Goal: Share content: Share content

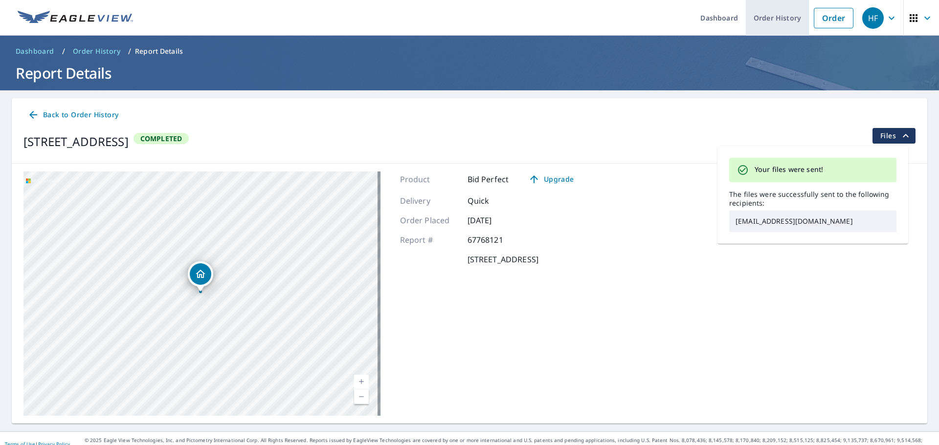
drag, startPoint x: 819, startPoint y: 13, endPoint x: 781, endPoint y: 23, distance: 40.0
click at [819, 13] on link "Order" at bounding box center [834, 18] width 40 height 21
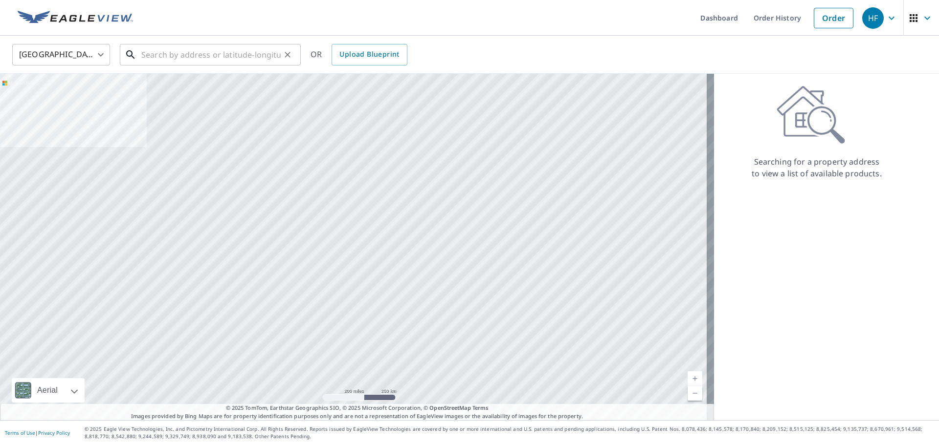
click at [202, 57] on input "text" at bounding box center [210, 54] width 139 height 27
paste input "[STREET_ADDRESS]"
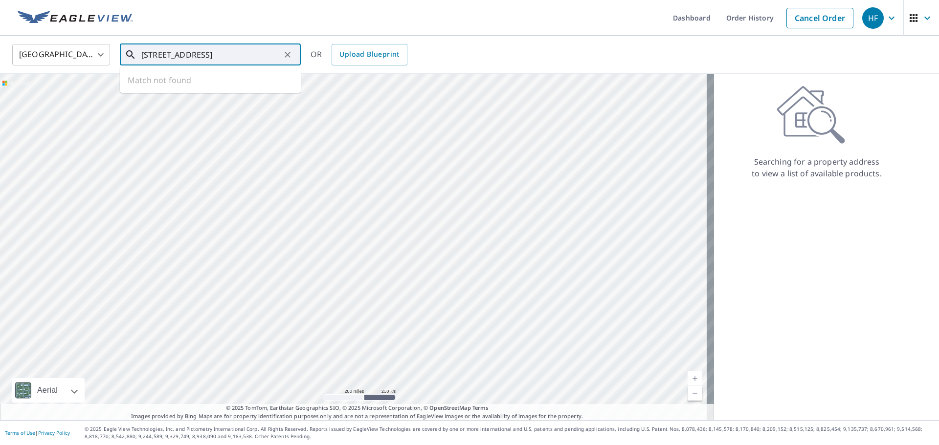
type input "[STREET_ADDRESS]"
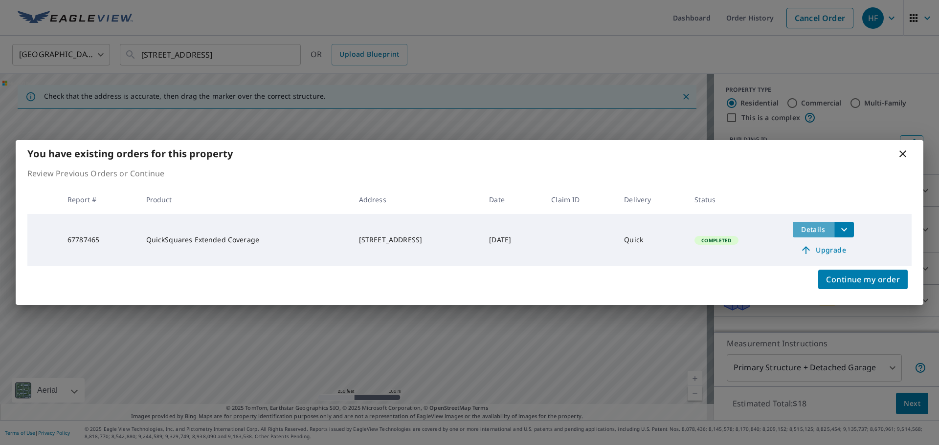
click at [806, 228] on span "Details" at bounding box center [812, 229] width 29 height 9
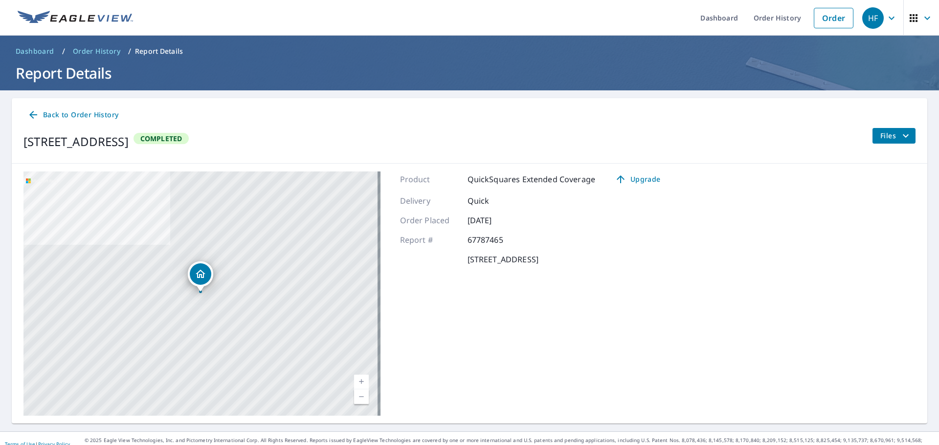
click at [881, 134] on span "Files" at bounding box center [895, 136] width 31 height 12
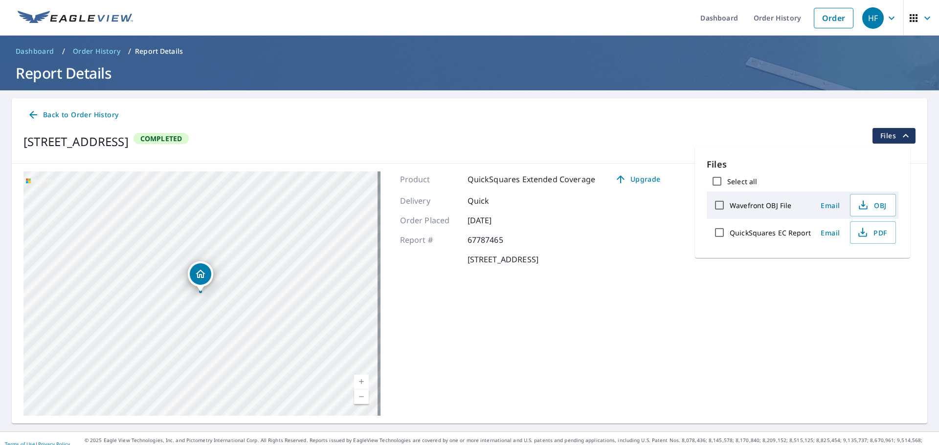
click at [824, 236] on span "Email" at bounding box center [829, 232] width 23 height 9
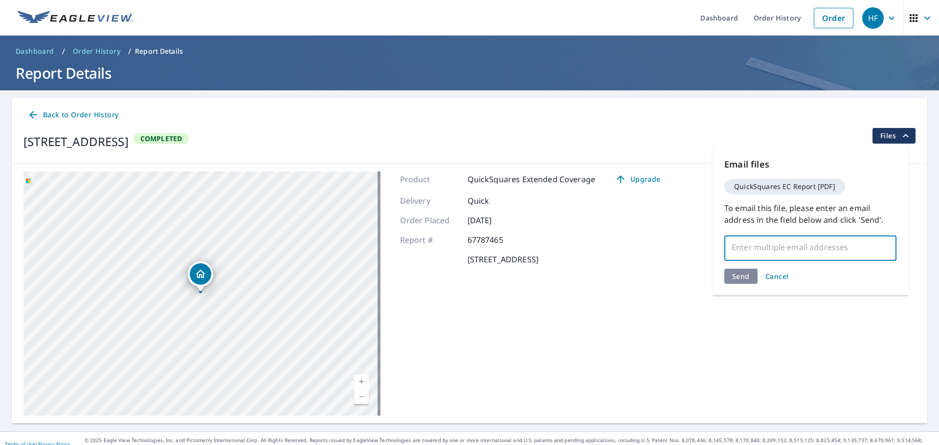
click at [764, 250] on input "text" at bounding box center [802, 247] width 149 height 19
paste input "[EMAIL_ADDRESS][DOMAIN_NAME]"
type input "[EMAIL_ADDRESS][DOMAIN_NAME]"
click at [742, 278] on div "Send Cancel" at bounding box center [810, 276] width 172 height 15
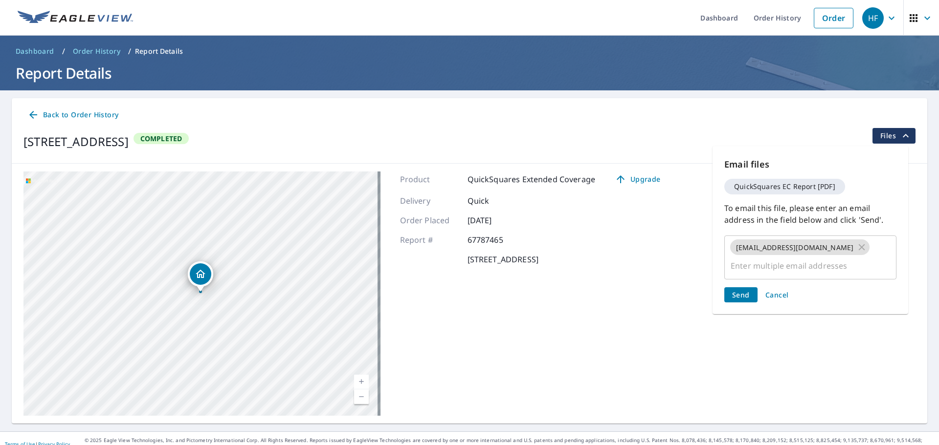
click at [742, 287] on button "Send" at bounding box center [740, 294] width 33 height 15
click at [745, 290] on span "Send" at bounding box center [741, 294] width 18 height 9
click at [731, 287] on button "Send" at bounding box center [740, 294] width 33 height 15
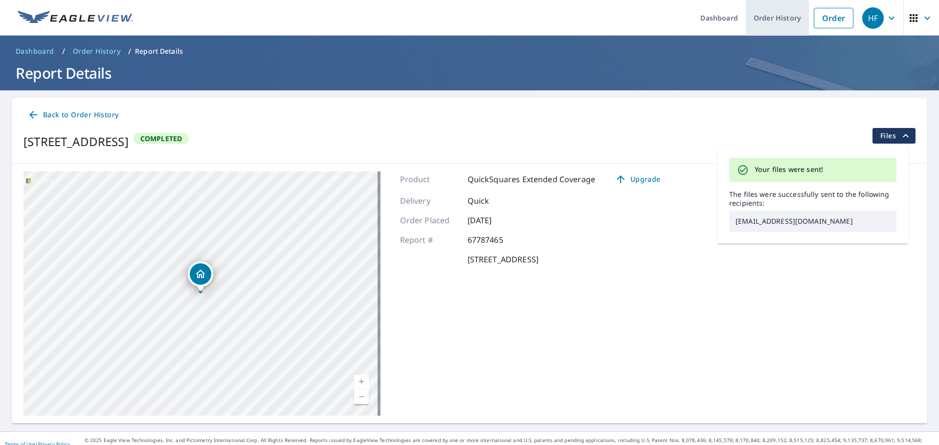
drag, startPoint x: 816, startPoint y: 22, endPoint x: 754, endPoint y: 28, distance: 62.4
click at [816, 22] on link "Order" at bounding box center [834, 18] width 40 height 21
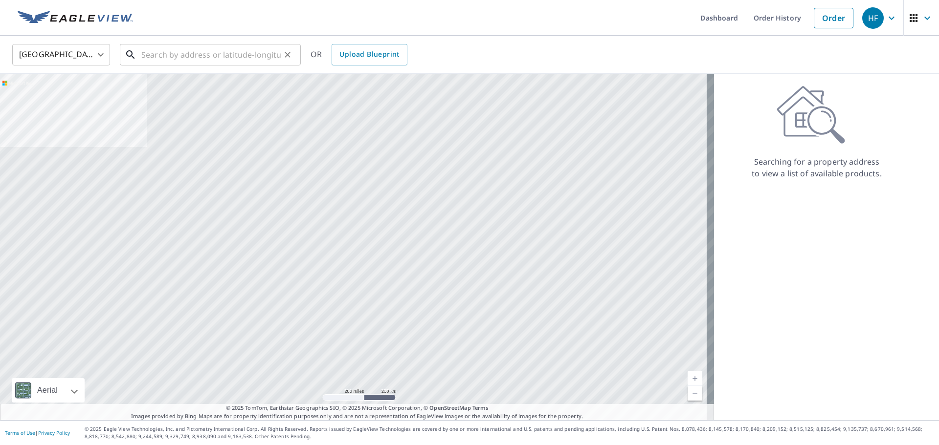
click at [232, 54] on input "text" at bounding box center [210, 54] width 139 height 27
paste input "[STREET_ADDRESS]"
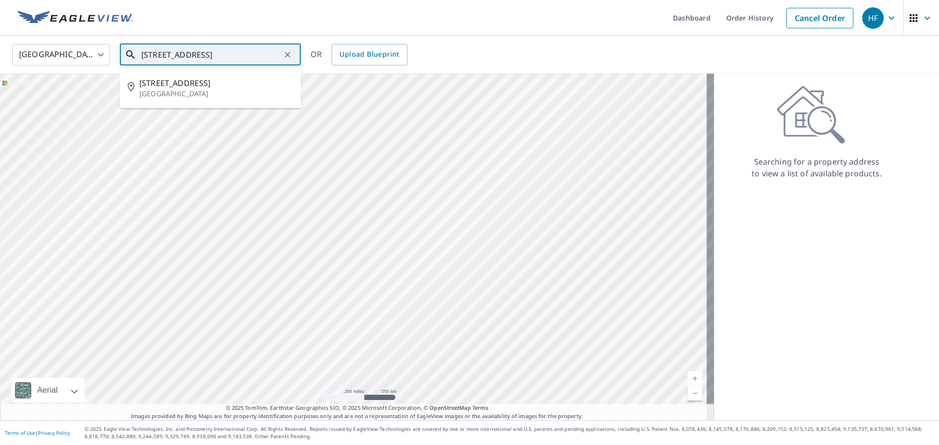
type input "[STREET_ADDRESS]"
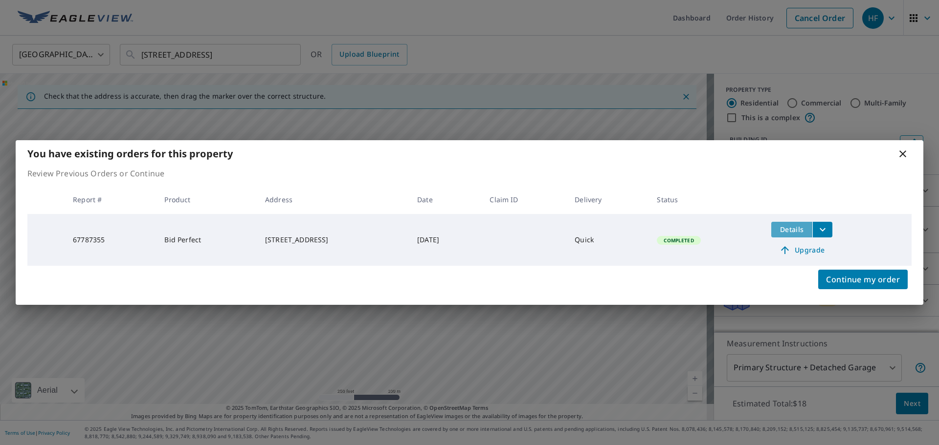
click at [789, 229] on span "Details" at bounding box center [791, 229] width 29 height 9
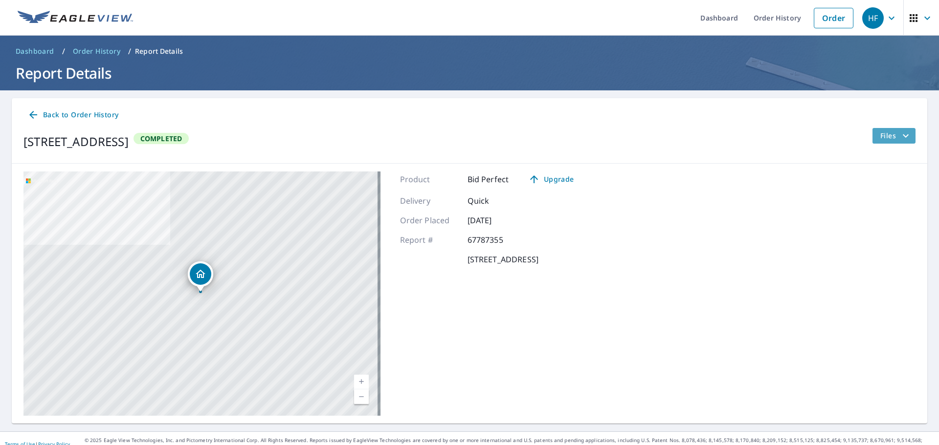
click at [872, 141] on button "Files" at bounding box center [894, 136] width 44 height 16
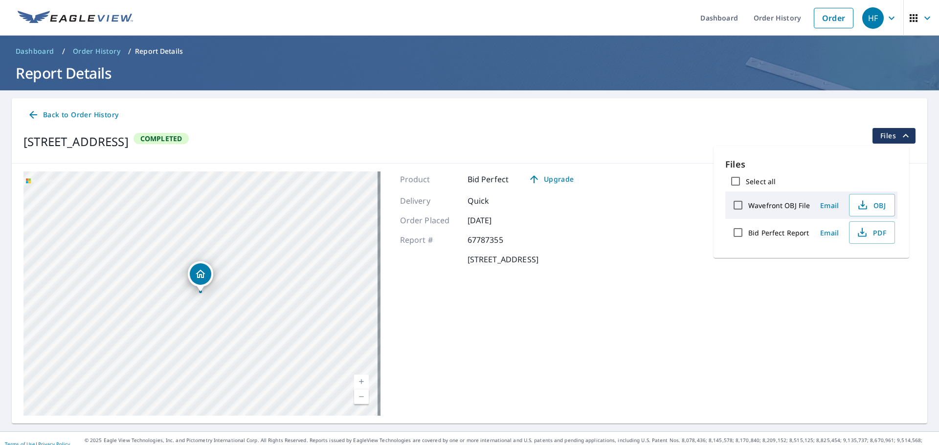
click at [826, 231] on span "Email" at bounding box center [828, 232] width 23 height 9
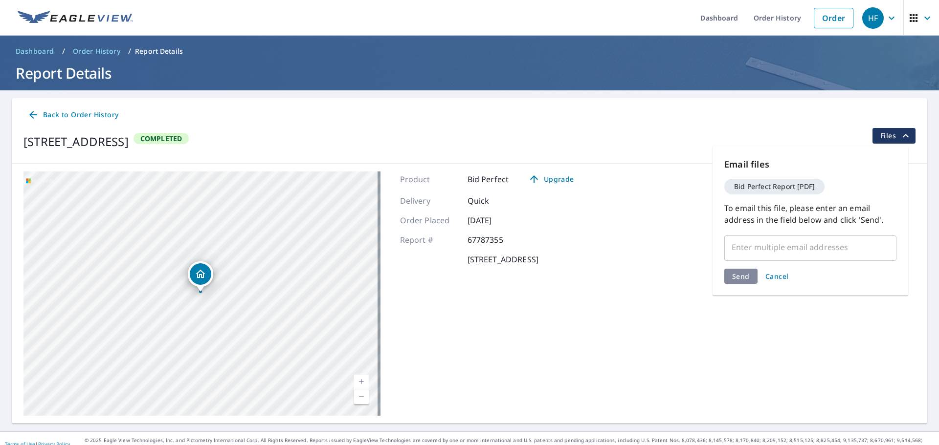
click at [746, 243] on input "text" at bounding box center [802, 247] width 149 height 19
paste input "[EMAIL_ADDRESS][DOMAIN_NAME]"
type input "[EMAIL_ADDRESS][DOMAIN_NAME]"
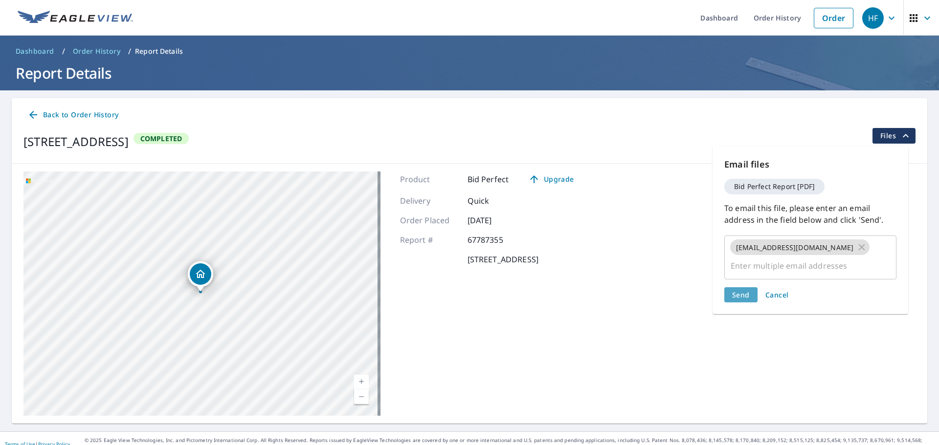
click at [739, 290] on span "Send" at bounding box center [741, 294] width 18 height 9
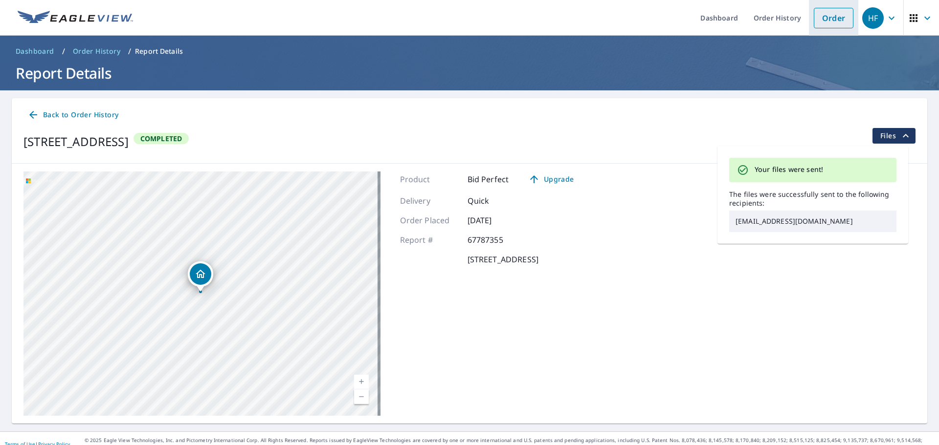
click at [825, 23] on link "Order" at bounding box center [834, 18] width 40 height 21
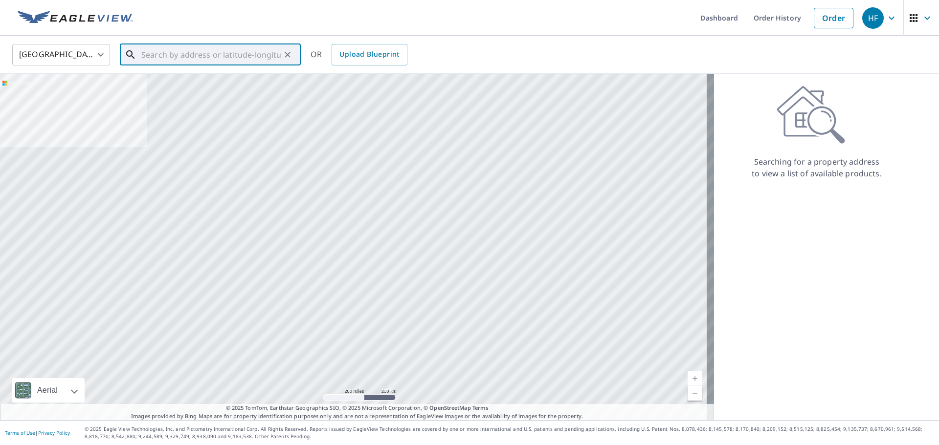
click at [246, 49] on input "text" at bounding box center [210, 54] width 139 height 27
paste input "[STREET_ADDRESS]"
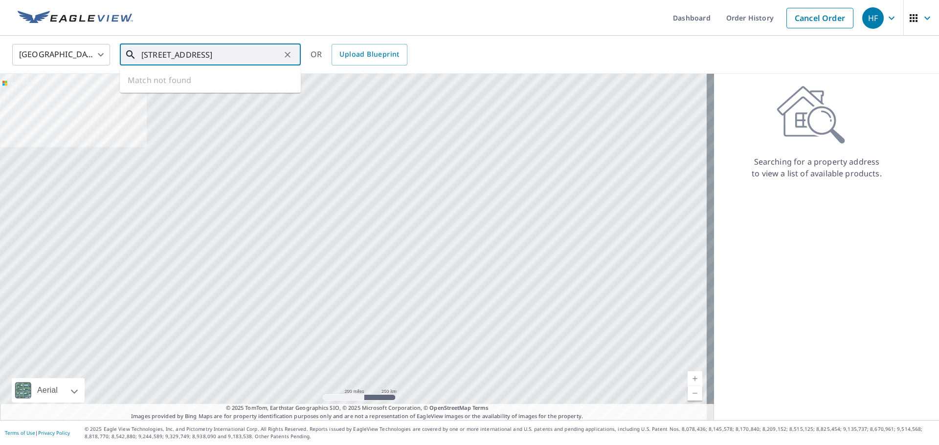
scroll to position [0, 21]
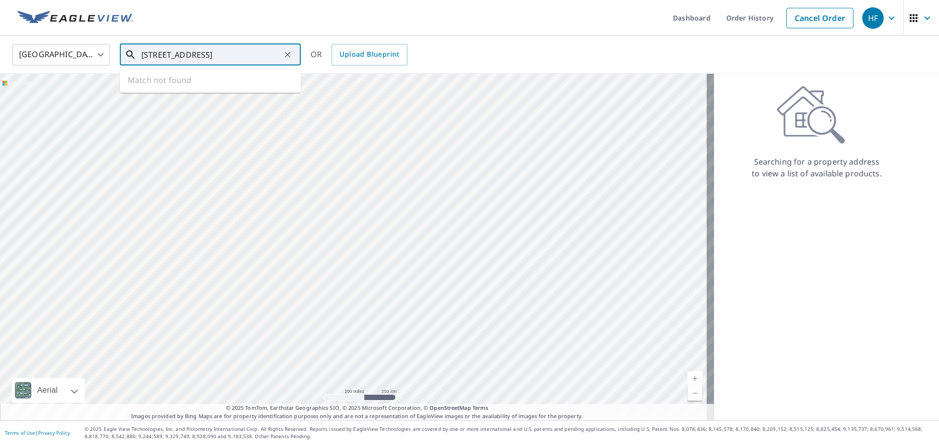
type input "[STREET_ADDRESS]"
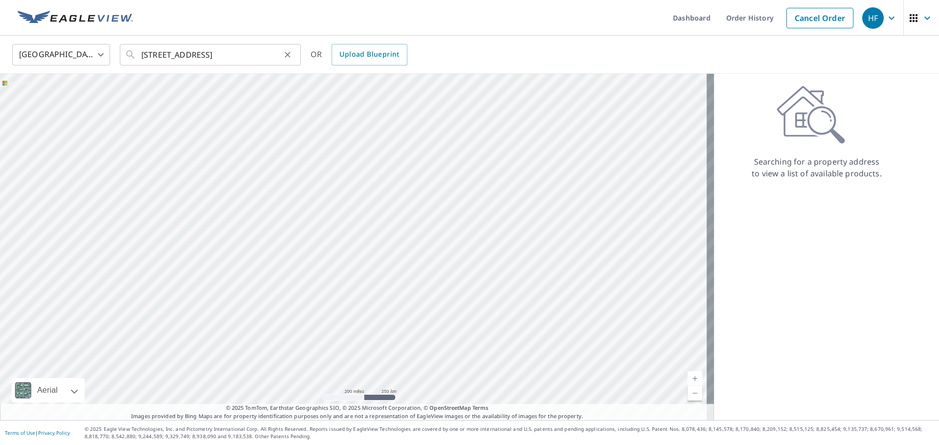
scroll to position [0, 0]
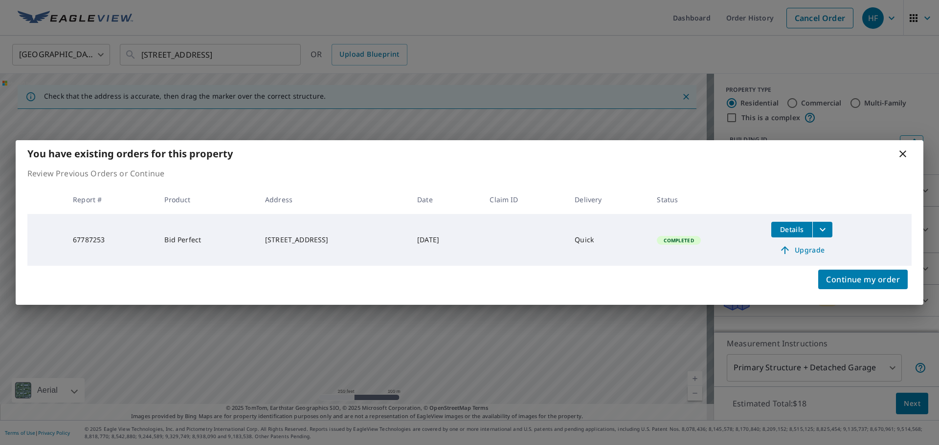
click at [788, 234] on span "Details" at bounding box center [791, 229] width 29 height 9
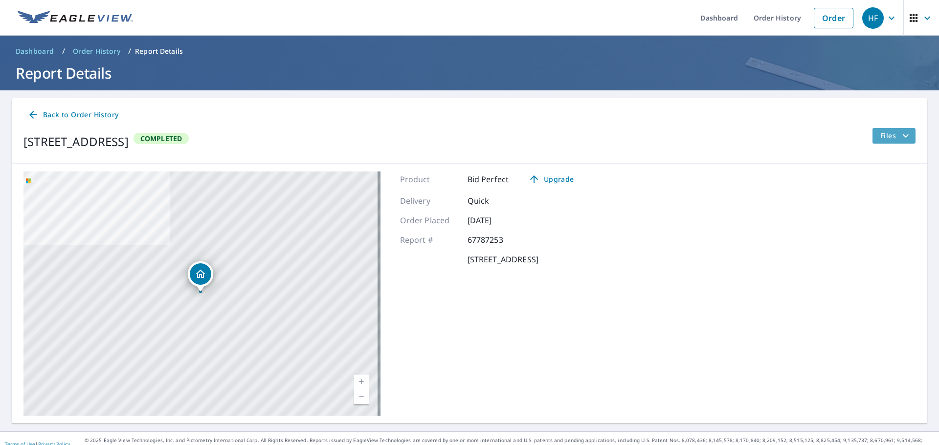
click at [900, 133] on icon "filesDropdownBtn-67787253" at bounding box center [906, 136] width 12 height 12
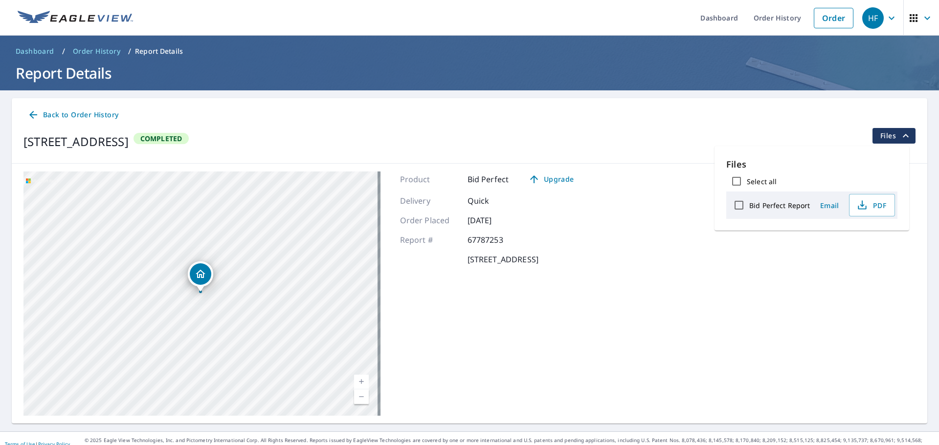
click at [827, 209] on span "Email" at bounding box center [828, 205] width 23 height 9
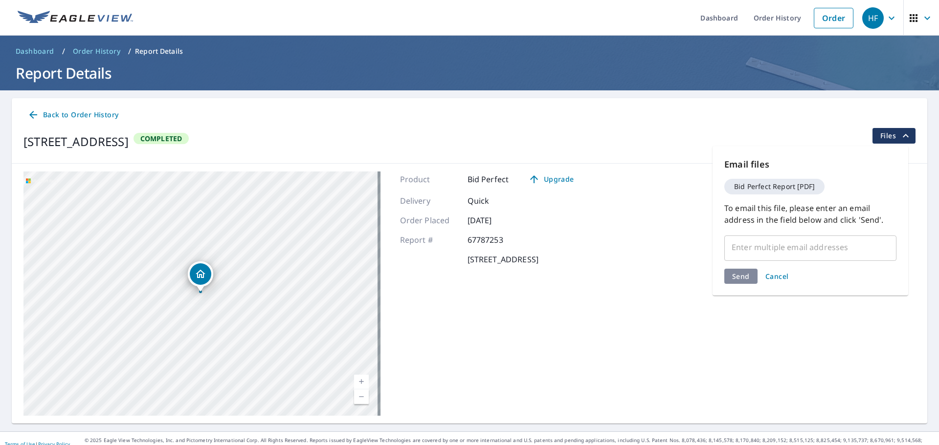
click at [793, 248] on input "text" at bounding box center [802, 247] width 149 height 19
paste input "[EMAIL_ADDRESS][DOMAIN_NAME]"
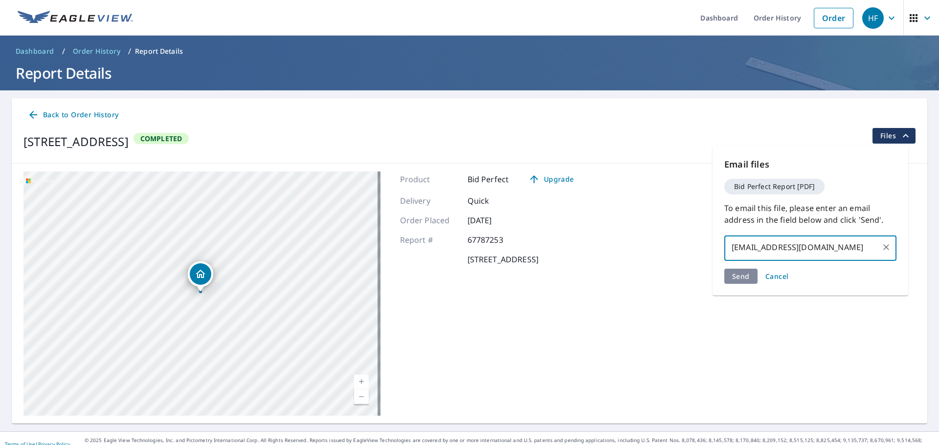
type input "[EMAIL_ADDRESS][DOMAIN_NAME]"
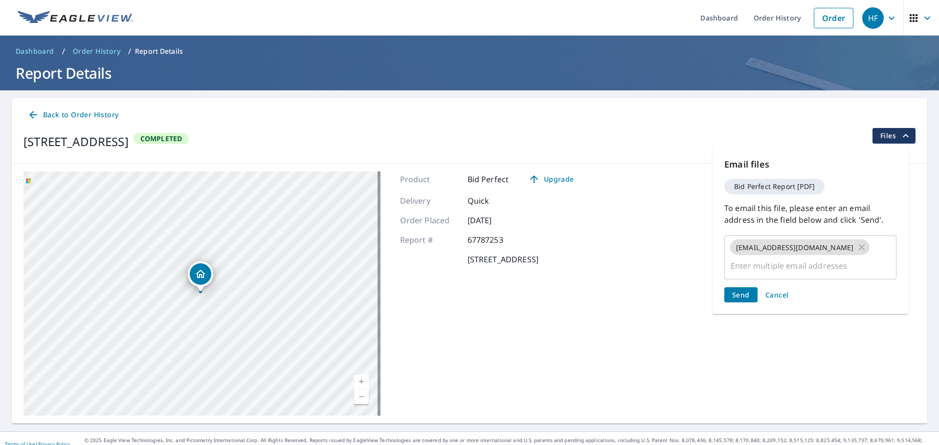
click at [744, 276] on div "Email files Bid Perfect Report [PDF] To email this file, please enter an email …" at bounding box center [810, 230] width 196 height 168
click at [744, 291] on span "Send" at bounding box center [741, 294] width 18 height 9
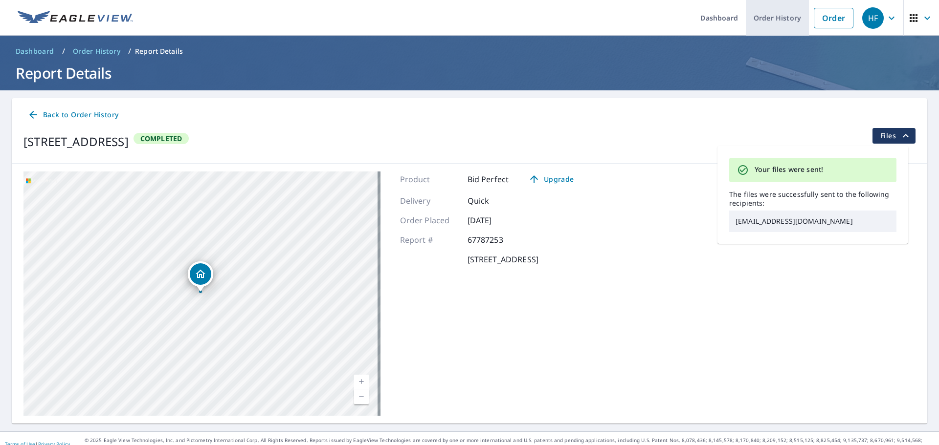
drag, startPoint x: 827, startPoint y: 20, endPoint x: 775, endPoint y: 24, distance: 52.5
click at [827, 20] on link "Order" at bounding box center [834, 18] width 40 height 21
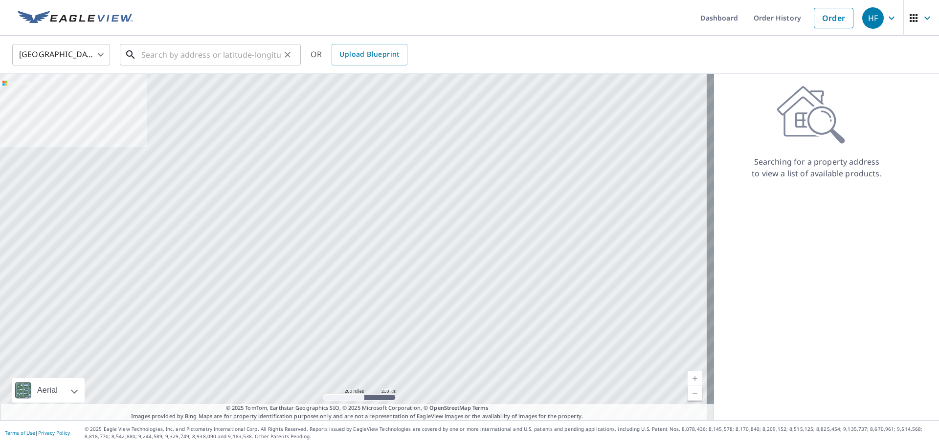
click at [249, 58] on input "text" at bounding box center [210, 54] width 139 height 27
paste input "[STREET_ADDRESS][PERSON_NAME]"
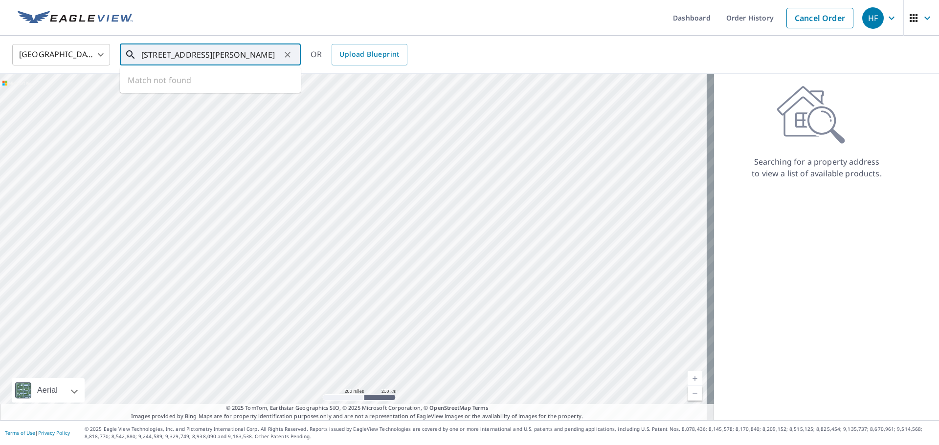
type input "[STREET_ADDRESS][PERSON_NAME]"
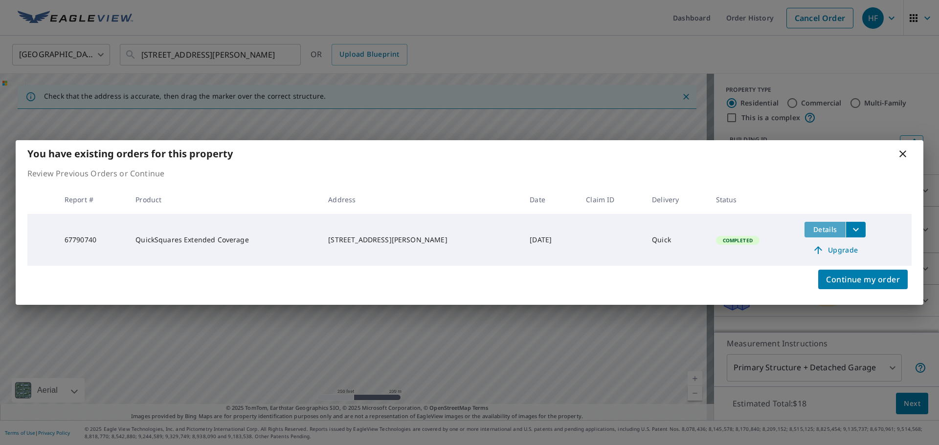
click at [807, 235] on button "Details" at bounding box center [824, 230] width 41 height 16
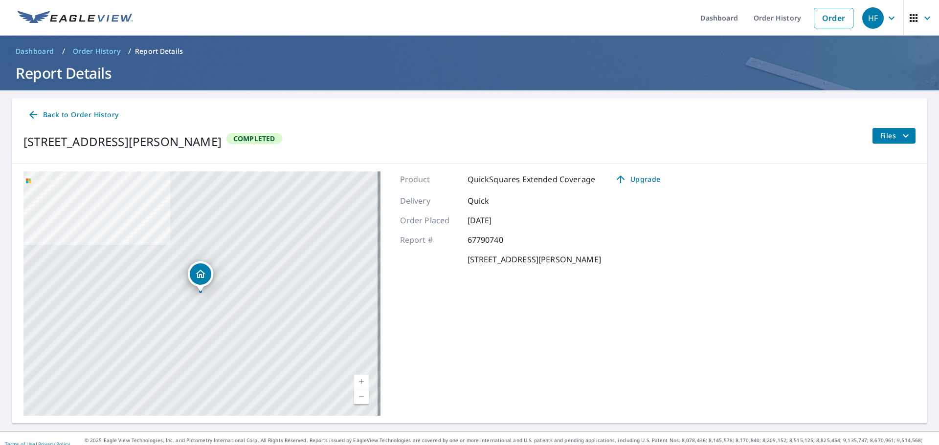
click at [885, 145] on div "Files" at bounding box center [894, 141] width 44 height 27
click at [900, 136] on icon "filesDropdownBtn-67790740" at bounding box center [906, 136] width 12 height 12
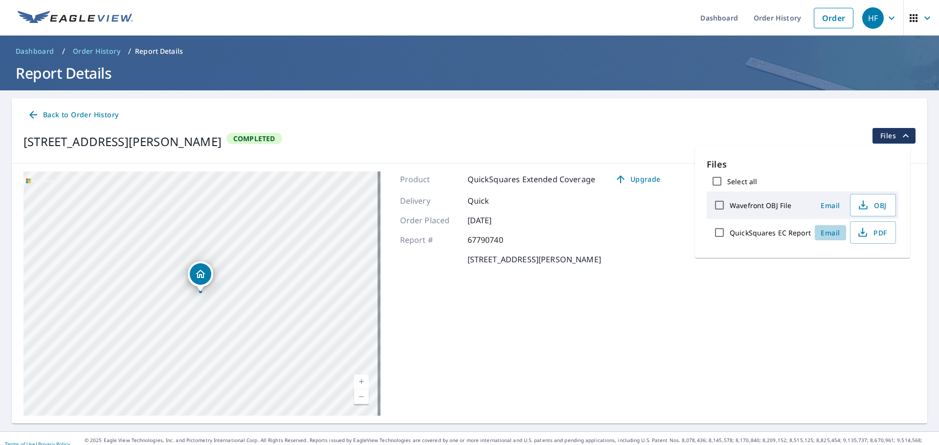
click at [824, 233] on span "Email" at bounding box center [829, 232] width 23 height 9
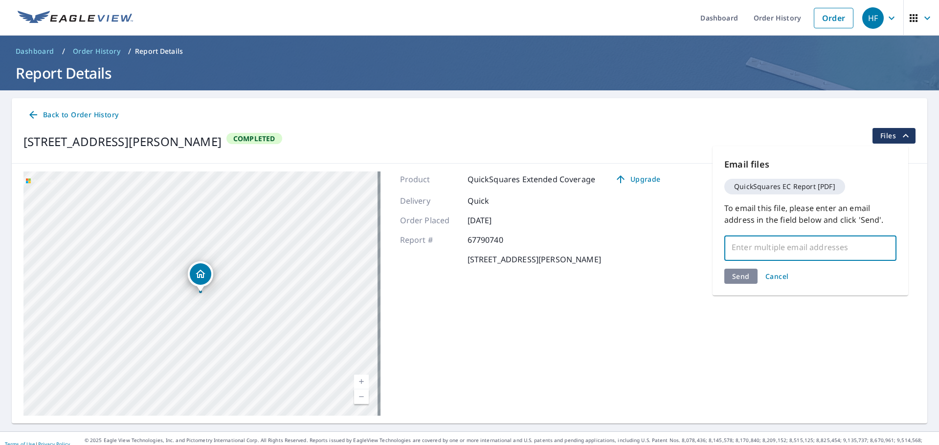
click at [808, 252] on input "text" at bounding box center [802, 247] width 149 height 19
paste input "[EMAIL_ADDRESS][DOMAIN_NAME]"
type input "[EMAIL_ADDRESS][DOMAIN_NAME]"
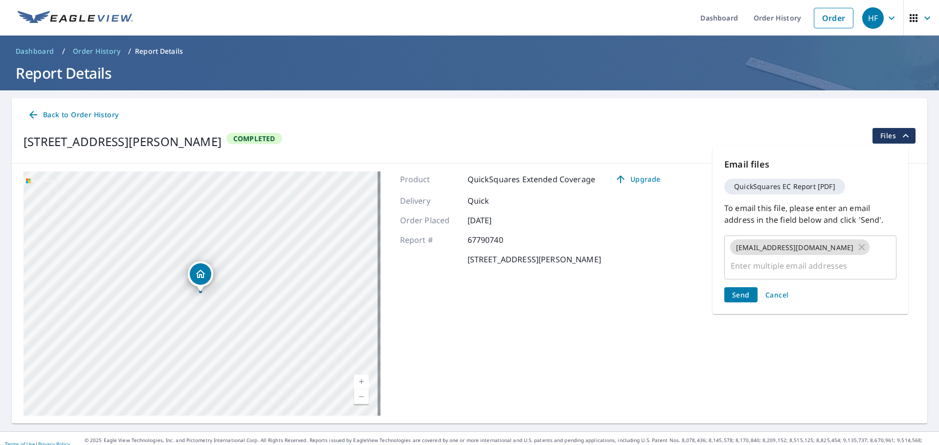
click at [731, 276] on div "Email files QuickSquares EC Report [PDF] To email this file, please enter an em…" at bounding box center [810, 230] width 196 height 168
click at [743, 288] on button "Send" at bounding box center [740, 294] width 33 height 15
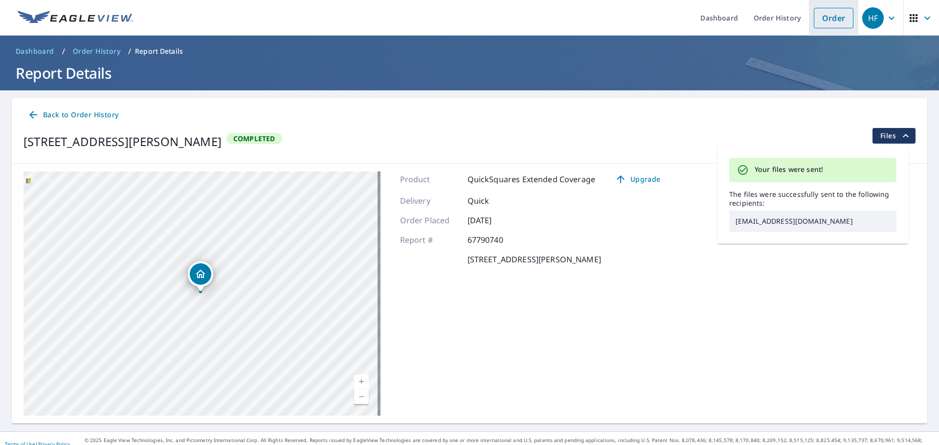
click at [831, 26] on link "Order" at bounding box center [834, 18] width 40 height 21
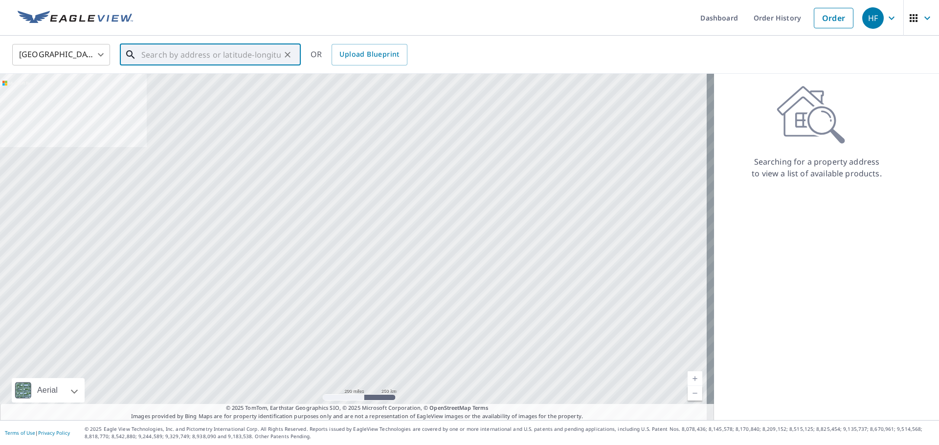
click at [238, 58] on input "text" at bounding box center [210, 54] width 139 height 27
paste input "[STREET_ADDRESS][PERSON_NAME] [GEOGRAPHIC_DATA], FL 34448"
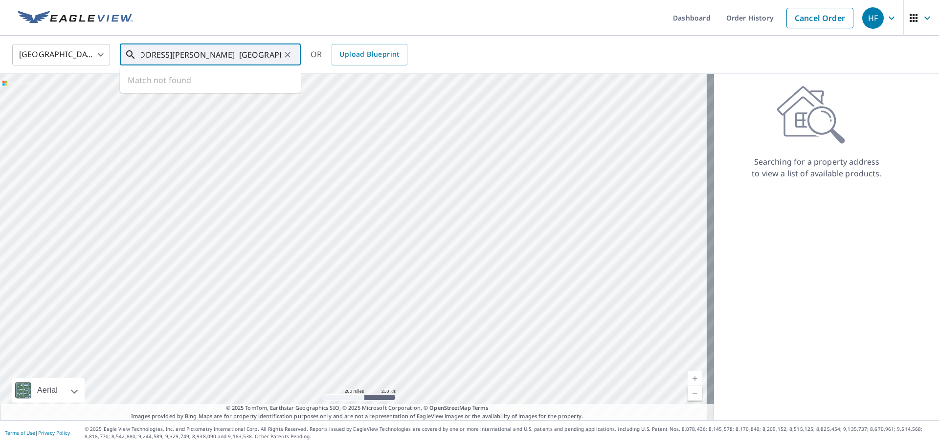
type input "[STREET_ADDRESS][PERSON_NAME] [GEOGRAPHIC_DATA], FL 34448"
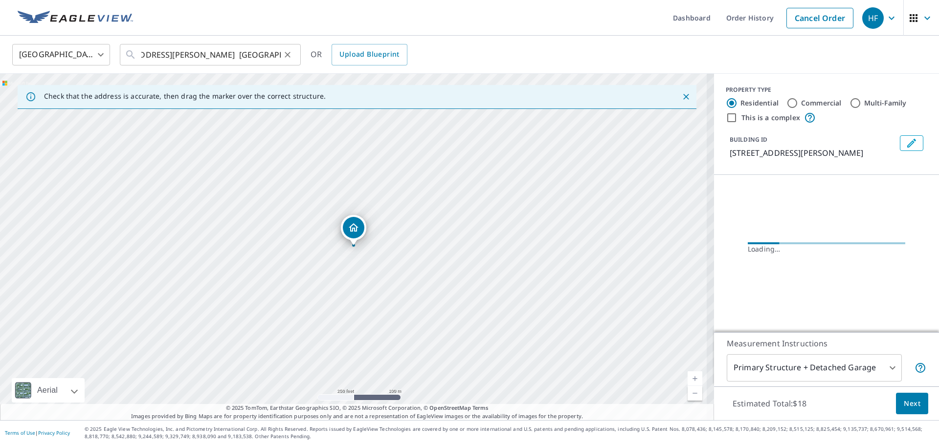
scroll to position [0, 0]
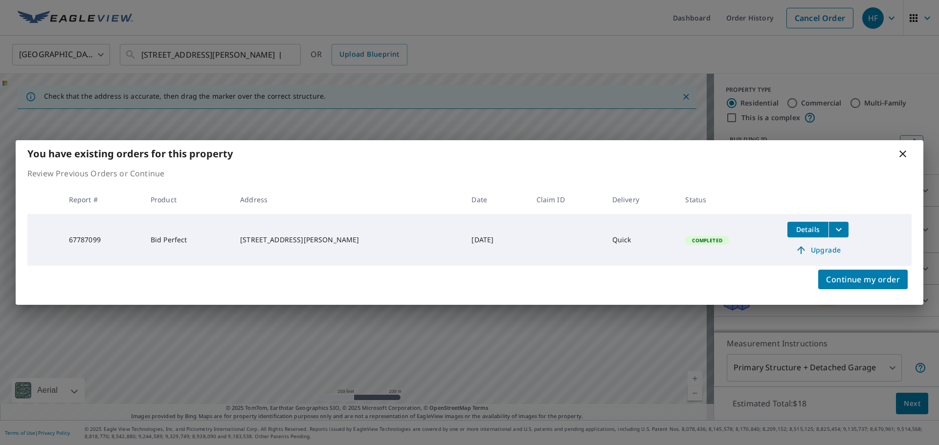
click at [793, 229] on span "Details" at bounding box center [807, 229] width 29 height 9
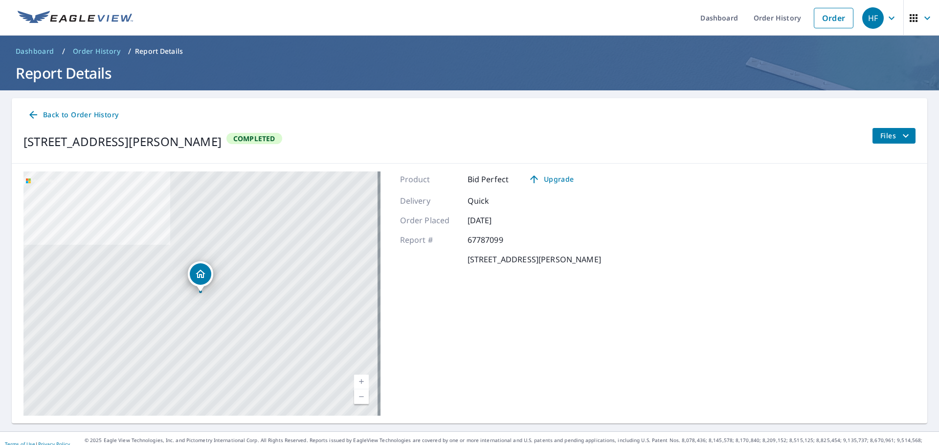
click at [880, 139] on span "Files" at bounding box center [895, 136] width 31 height 12
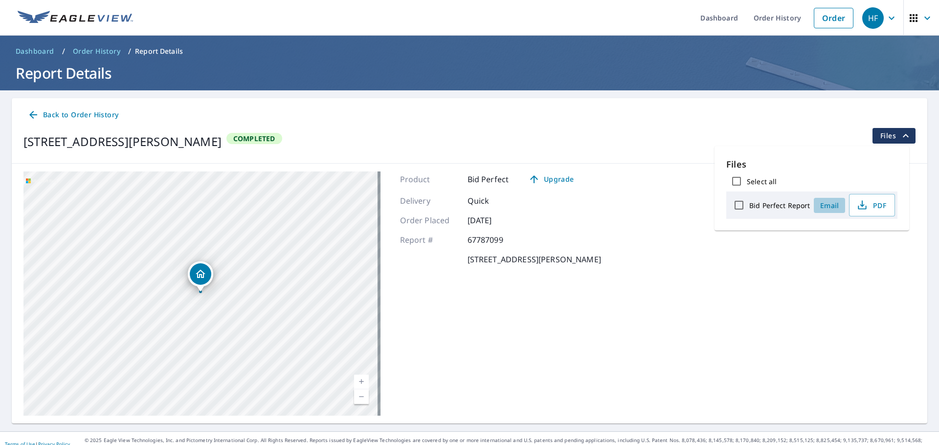
drag, startPoint x: 827, startPoint y: 206, endPoint x: 480, endPoint y: 211, distance: 347.1
click at [825, 208] on span "Email" at bounding box center [828, 205] width 23 height 9
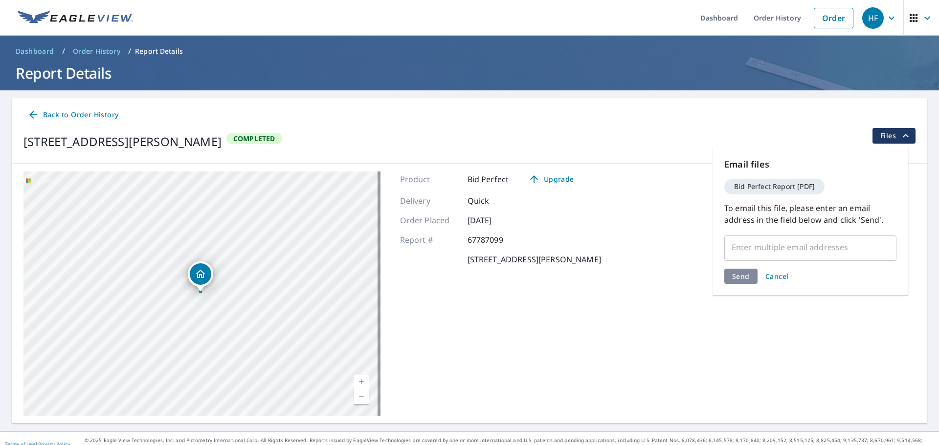
click at [763, 257] on div "​" at bounding box center [810, 247] width 172 height 27
paste input "[EMAIL_ADDRESS][DOMAIN_NAME]"
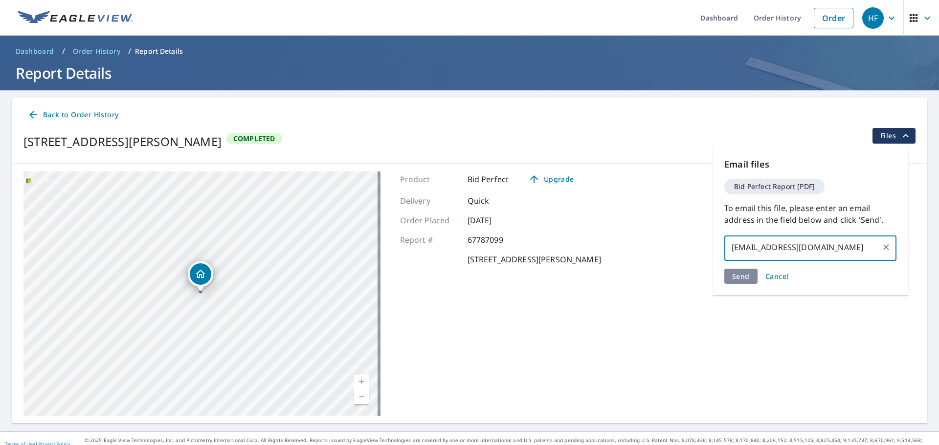
type input "[EMAIL_ADDRESS][DOMAIN_NAME]"
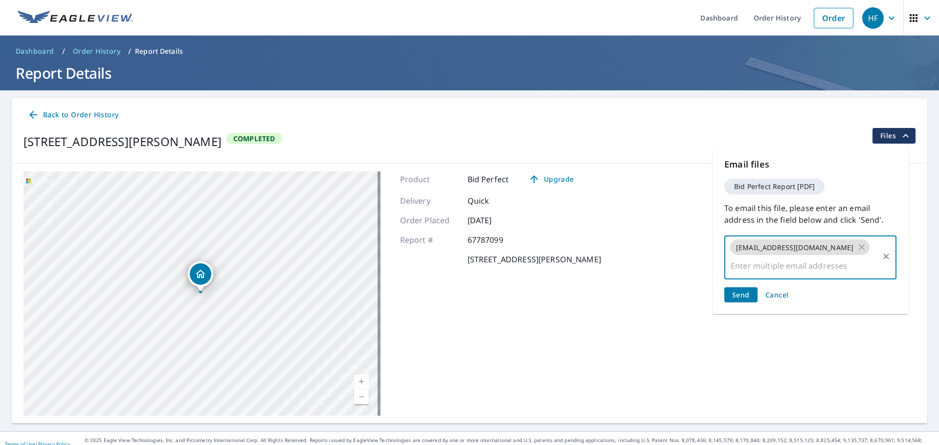
click at [744, 297] on span "Send" at bounding box center [741, 294] width 18 height 9
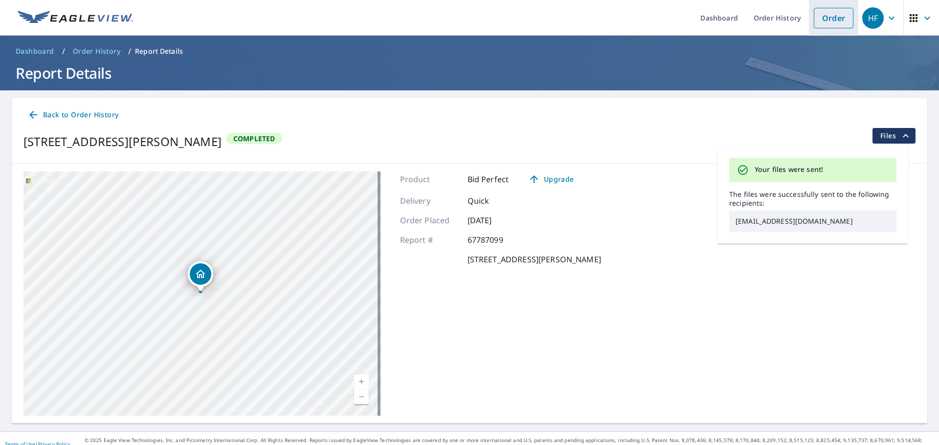
click at [828, 10] on link "Order" at bounding box center [834, 18] width 40 height 21
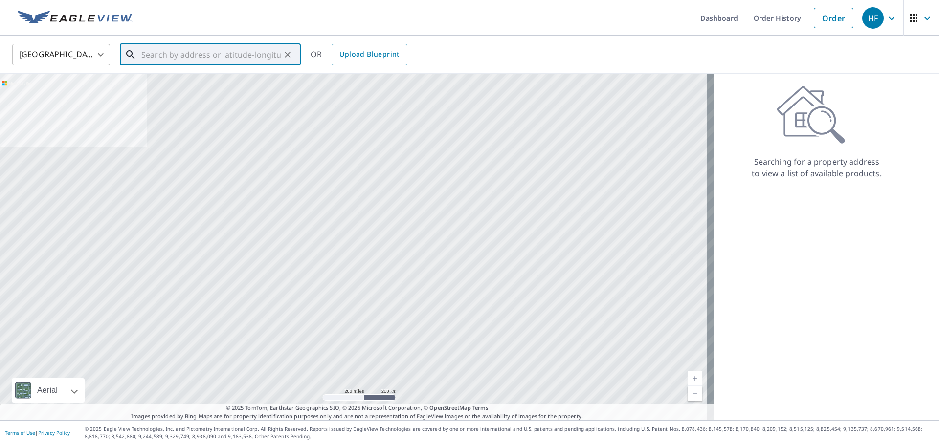
click at [229, 56] on input "text" at bounding box center [210, 54] width 139 height 27
paste input "[STREET_ADDRESS][PERSON_NAME]"
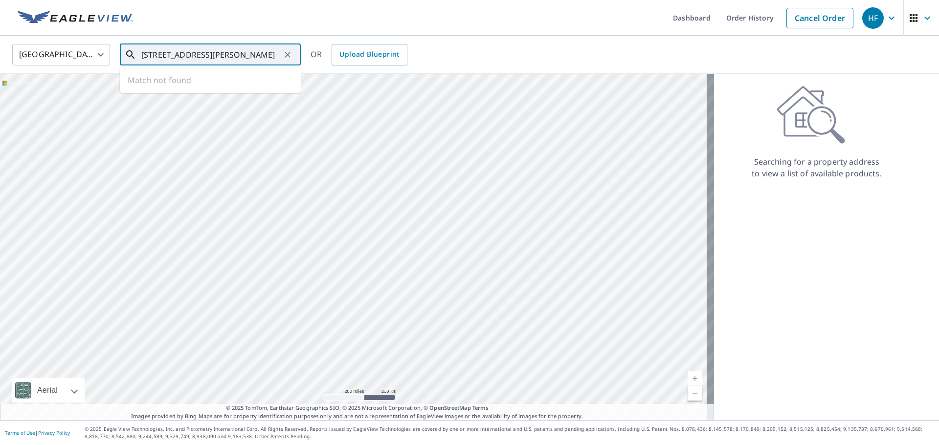
scroll to position [0, 47]
type input "[STREET_ADDRESS][PERSON_NAME]"
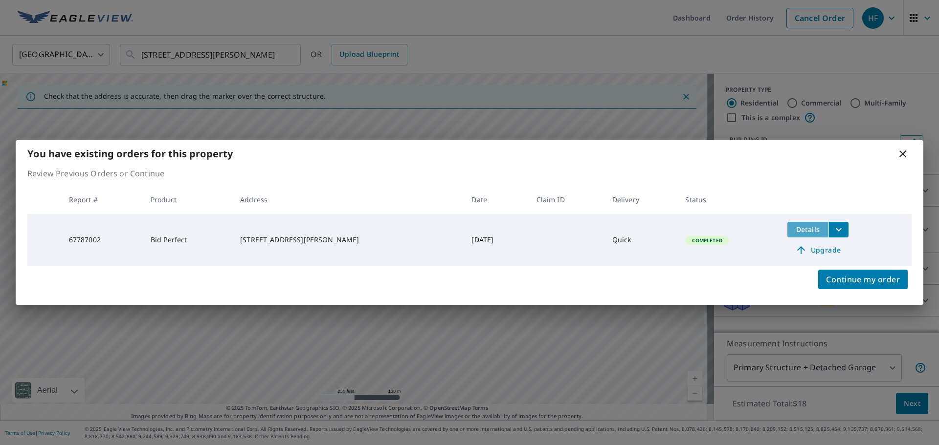
click at [799, 235] on button "Details" at bounding box center [807, 230] width 41 height 16
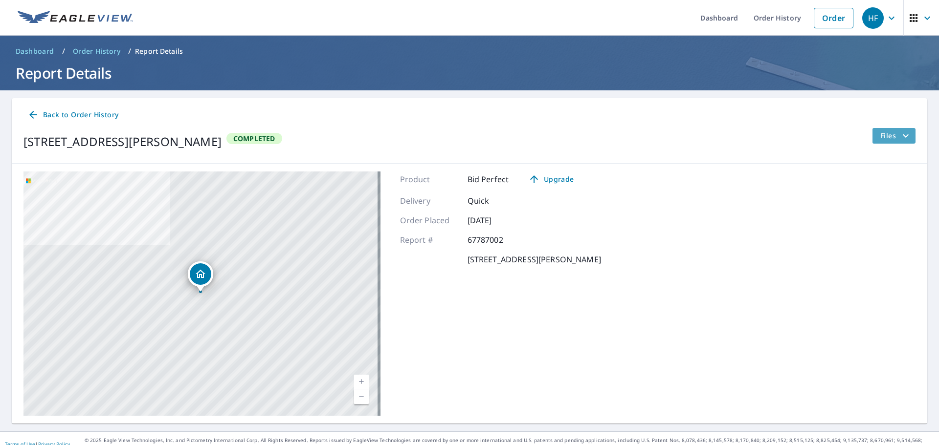
click at [891, 134] on span "Files" at bounding box center [895, 136] width 31 height 12
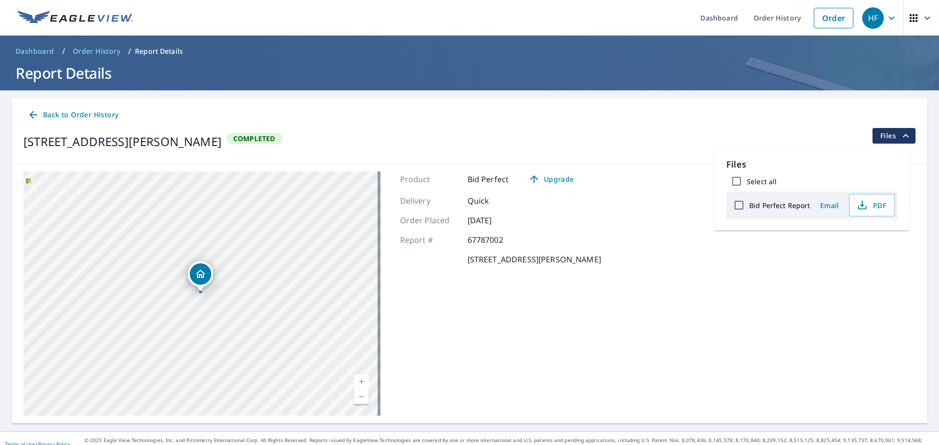
click at [824, 203] on span "Email" at bounding box center [828, 205] width 23 height 9
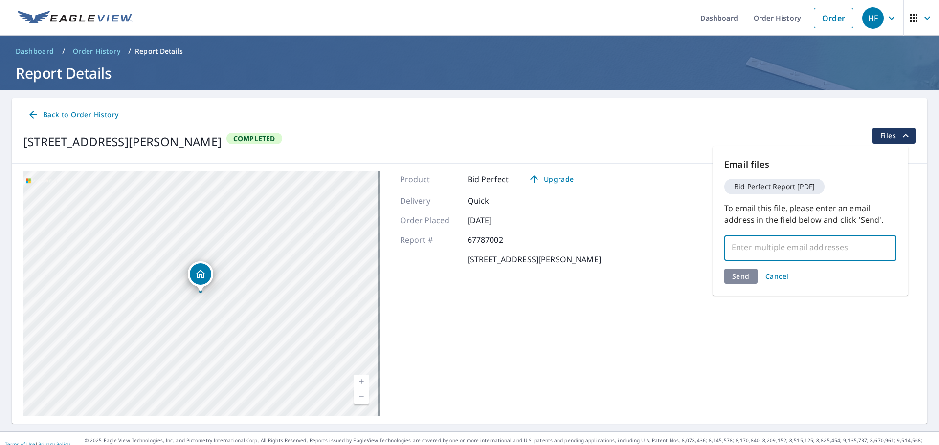
click at [806, 247] on input "text" at bounding box center [802, 247] width 149 height 19
paste input "[EMAIL_ADDRESS][DOMAIN_NAME]"
type input "[EMAIL_ADDRESS][DOMAIN_NAME]"
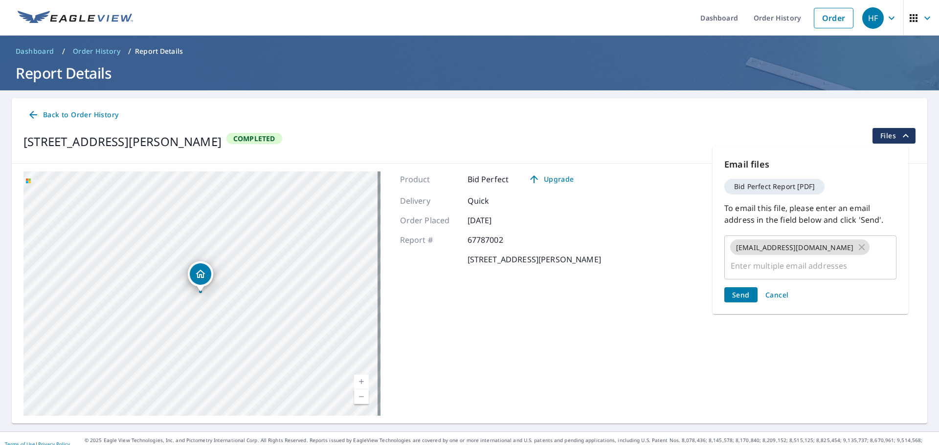
click at [744, 287] on div "Send Cancel" at bounding box center [810, 294] width 172 height 15
click at [737, 290] on span "Send" at bounding box center [741, 294] width 18 height 9
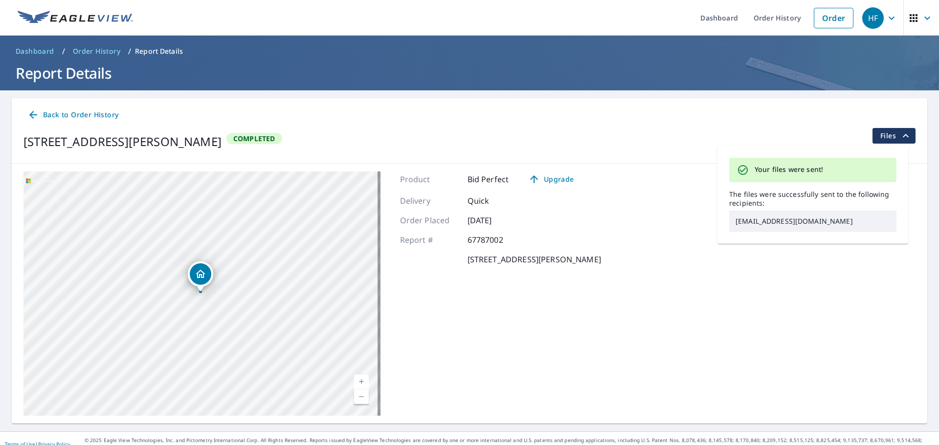
click at [742, 277] on div "[STREET_ADDRESS][PERSON_NAME] Aerial Road A standard road map Aerial A detailed…" at bounding box center [469, 294] width 915 height 260
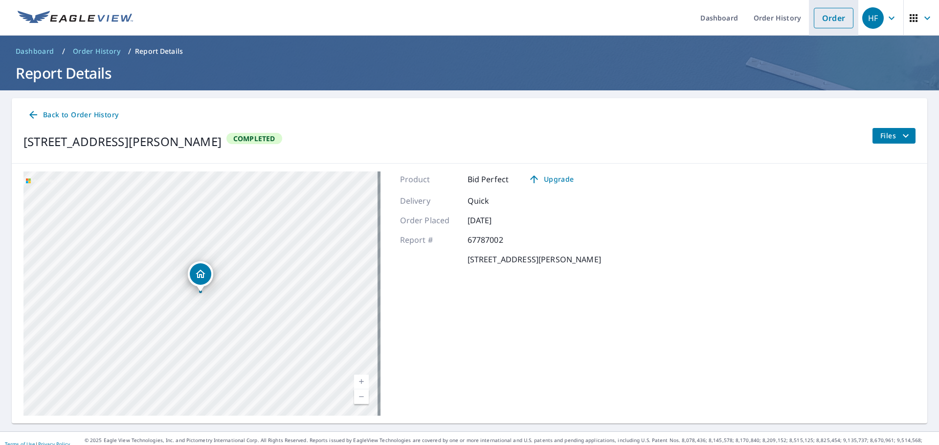
click at [820, 17] on link "Order" at bounding box center [834, 18] width 40 height 21
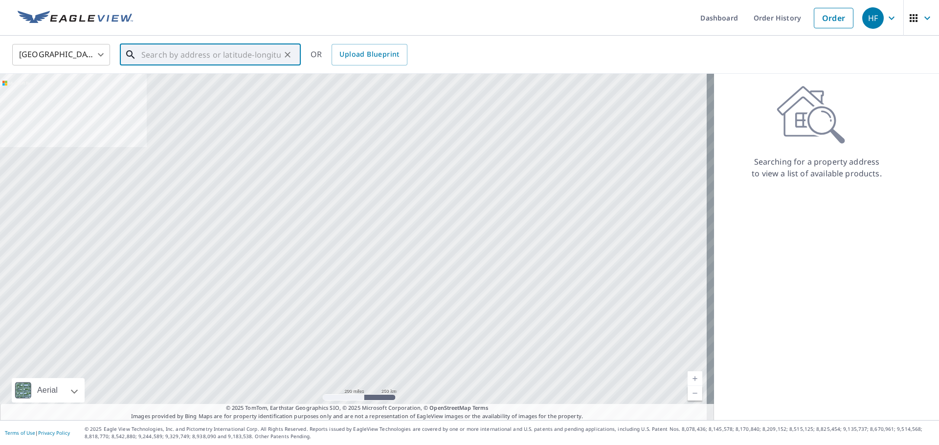
click at [179, 63] on input "text" at bounding box center [210, 54] width 139 height 27
click at [179, 60] on input "text" at bounding box center [210, 54] width 139 height 27
paste input "[STREET_ADDRESS]"
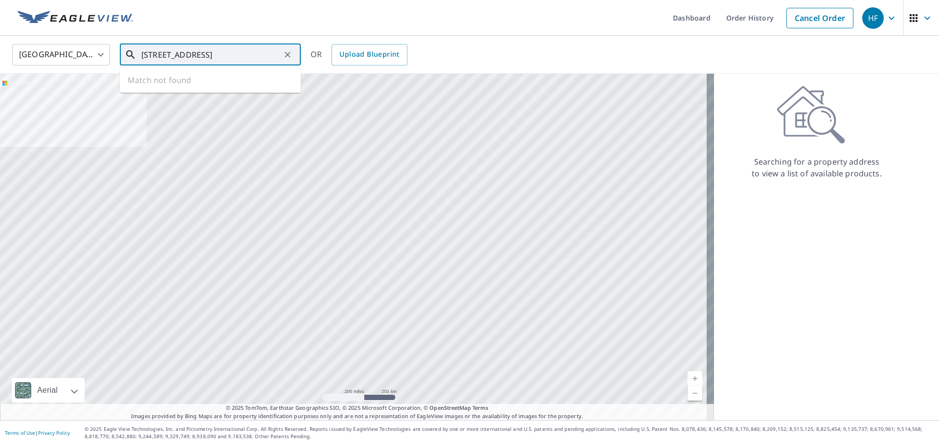
scroll to position [0, 21]
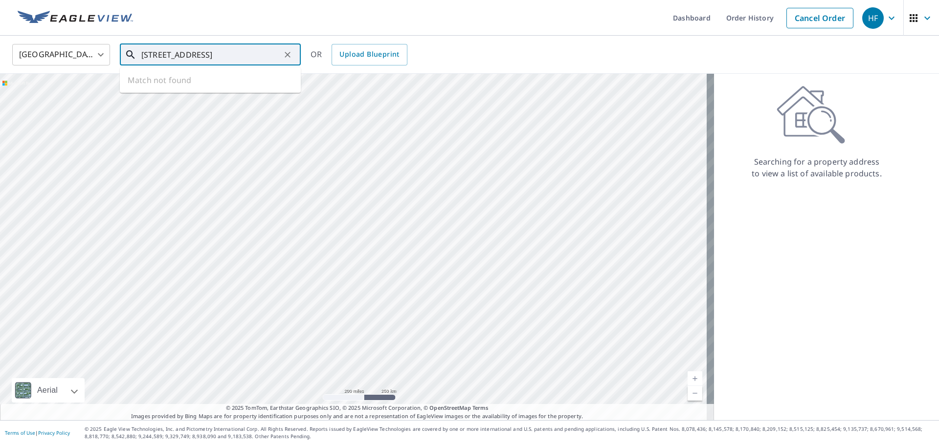
type input "[STREET_ADDRESS]"
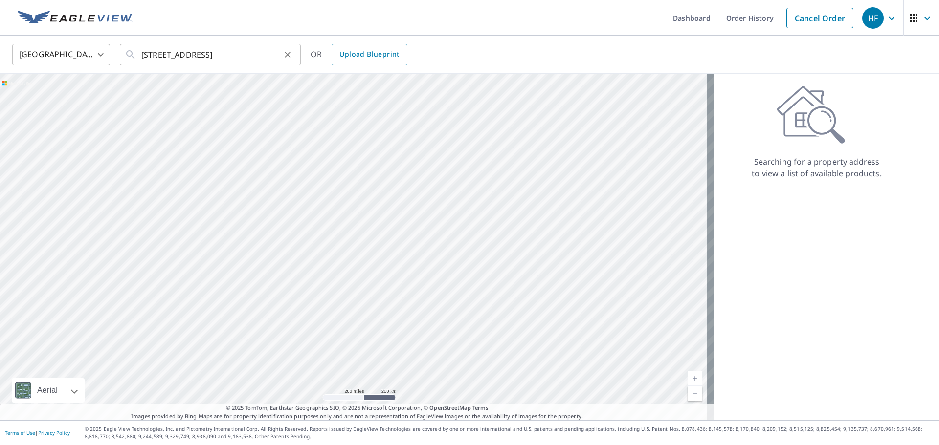
scroll to position [0, 0]
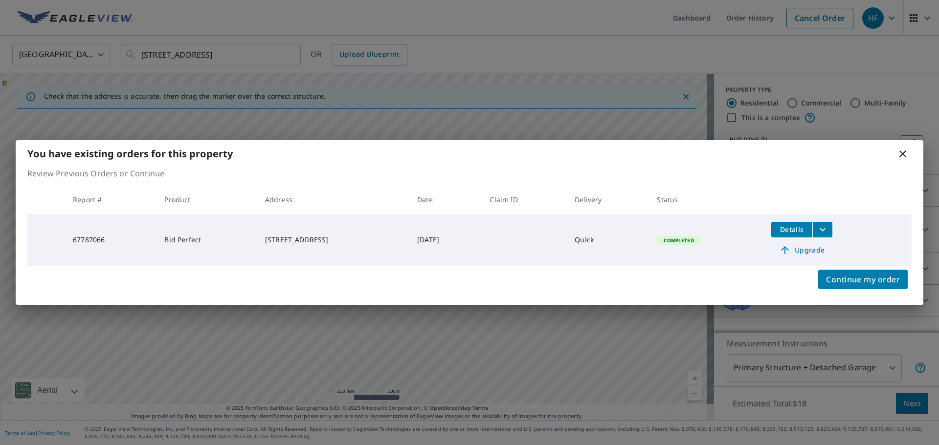
click at [790, 228] on span "Details" at bounding box center [791, 229] width 29 height 9
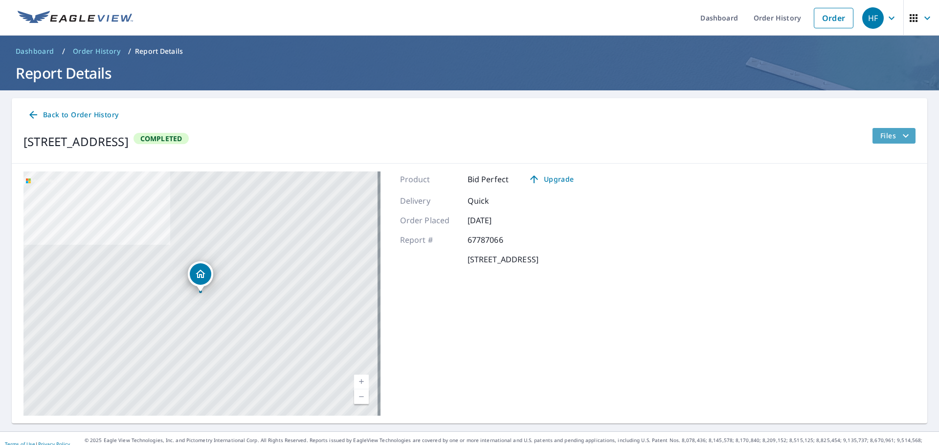
click at [886, 136] on span "Files" at bounding box center [895, 136] width 31 height 12
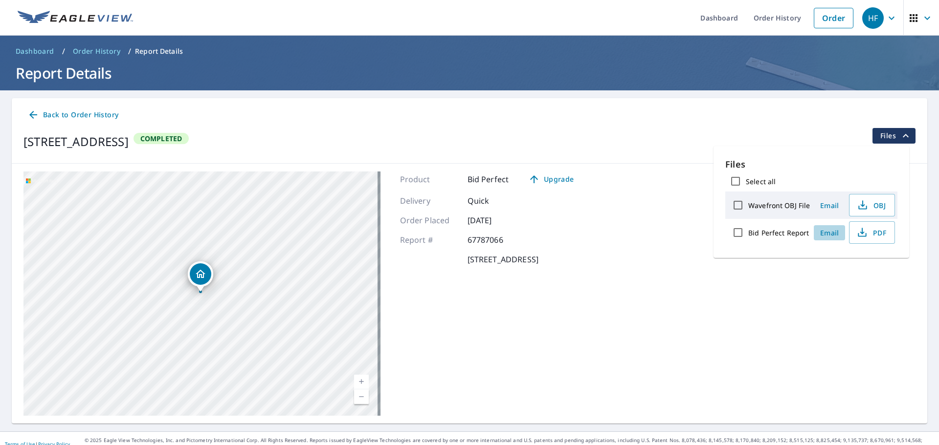
click at [831, 232] on span "Email" at bounding box center [828, 232] width 23 height 9
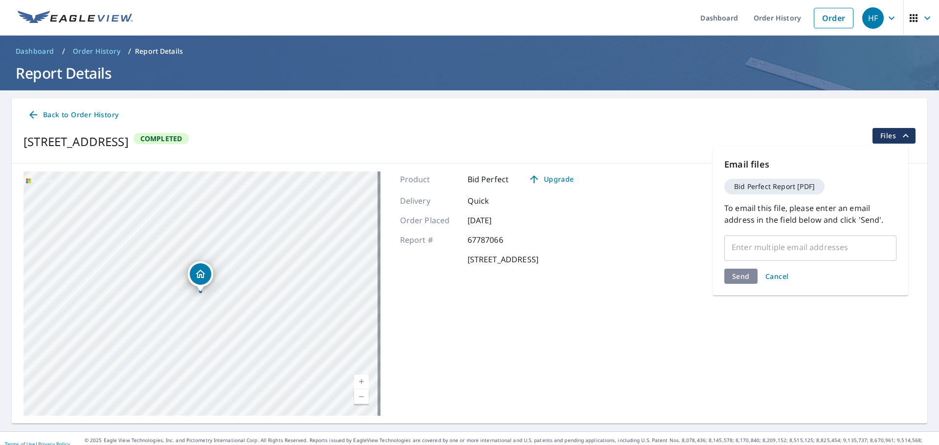
click at [804, 255] on input "text" at bounding box center [802, 247] width 149 height 19
paste input "[EMAIL_ADDRESS][DOMAIN_NAME]"
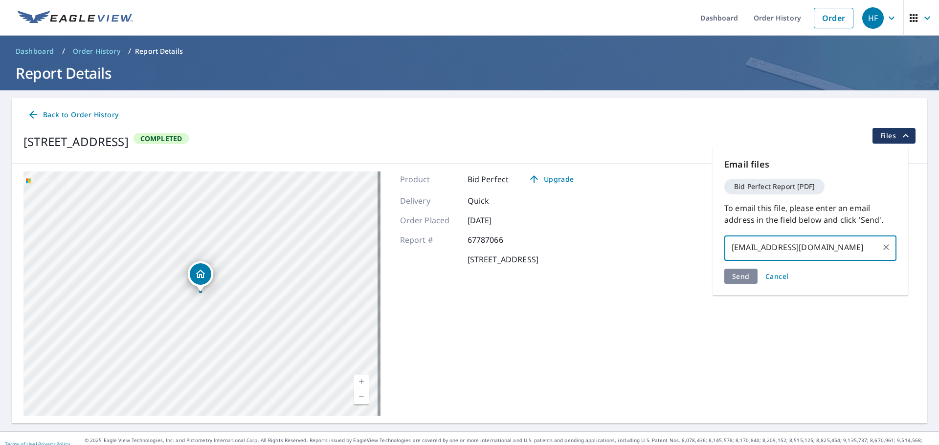
type input "[EMAIL_ADDRESS][DOMAIN_NAME]"
click at [751, 274] on div "Email files Bid Perfect Report [PDF] To email this file, please enter an email …" at bounding box center [810, 221] width 196 height 150
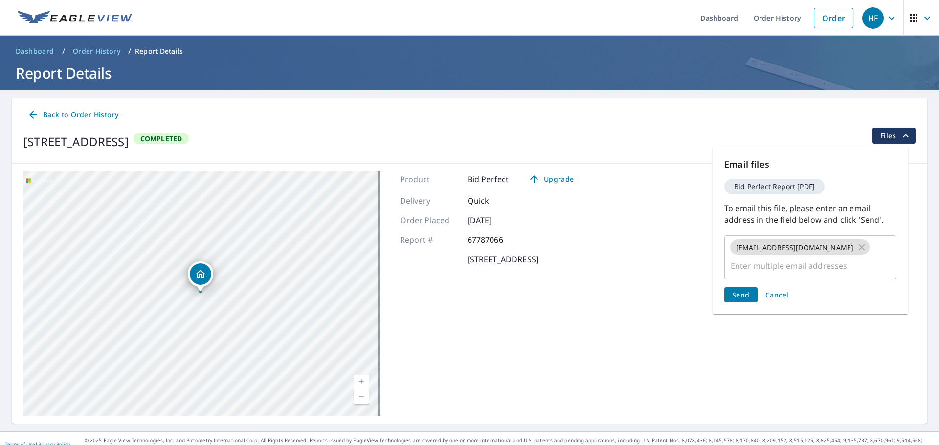
click at [747, 290] on button "Send" at bounding box center [740, 294] width 33 height 15
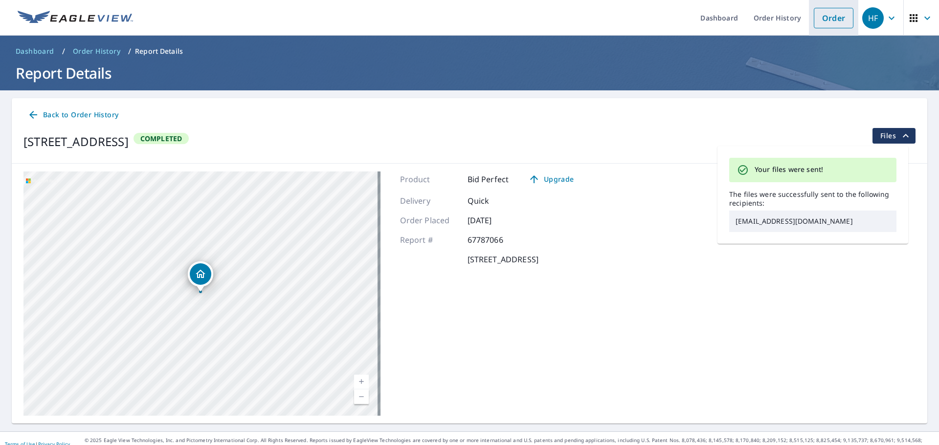
click at [819, 17] on link "Order" at bounding box center [834, 18] width 40 height 21
